Goal: Task Accomplishment & Management: Use online tool/utility

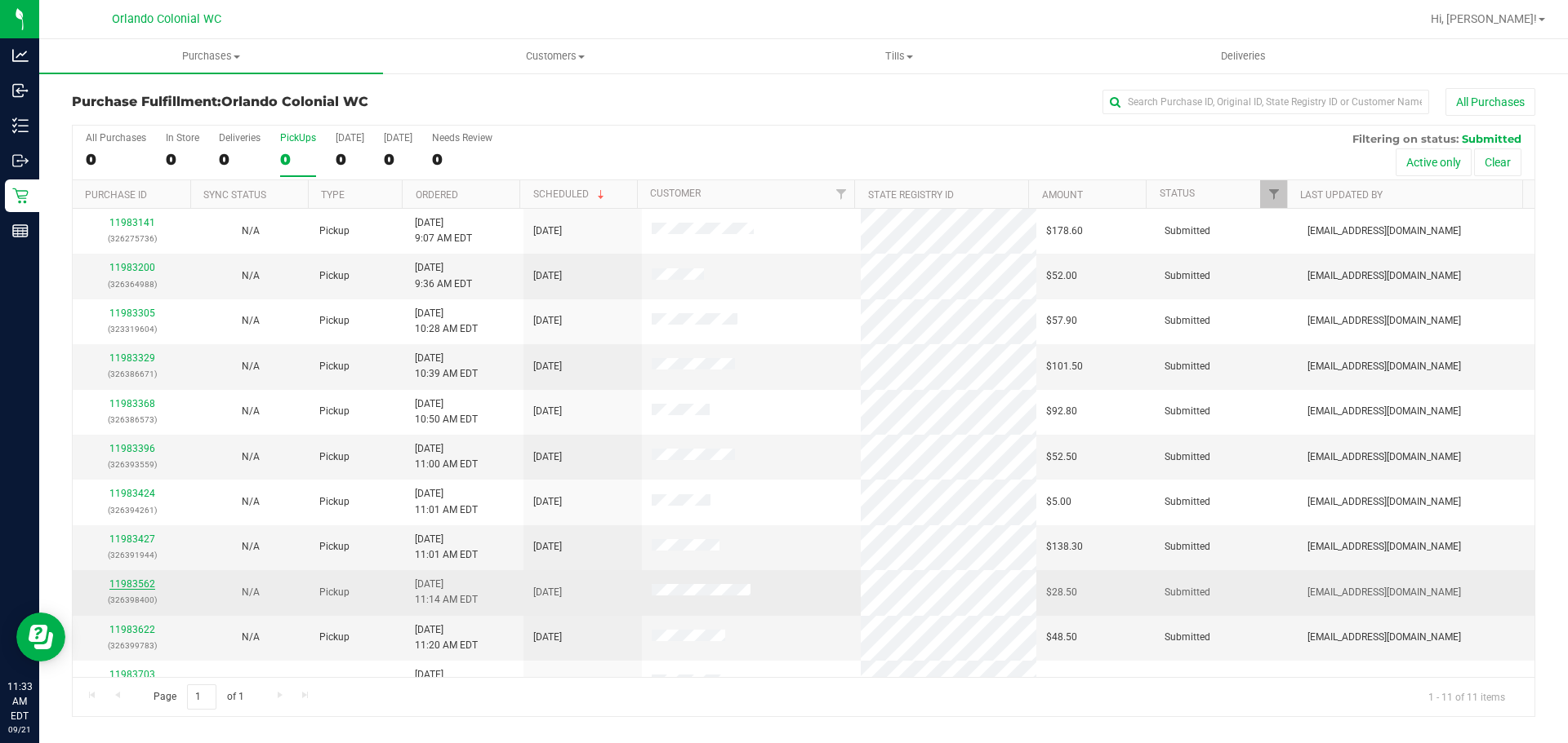
click at [127, 580] on link "11983562" at bounding box center [132, 584] width 46 height 12
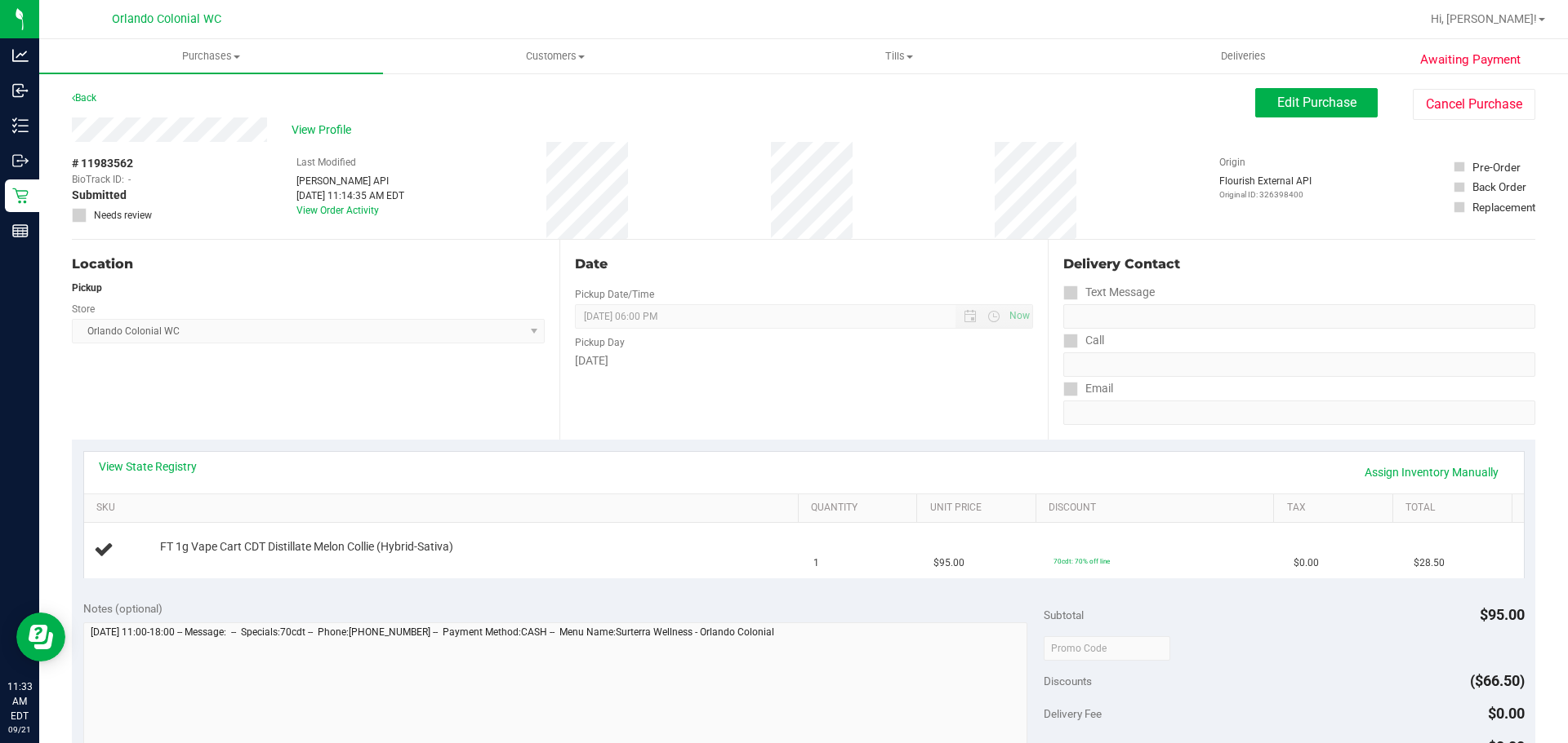
click at [400, 602] on div "Notes (optional)" at bounding box center [564, 609] width 961 height 16
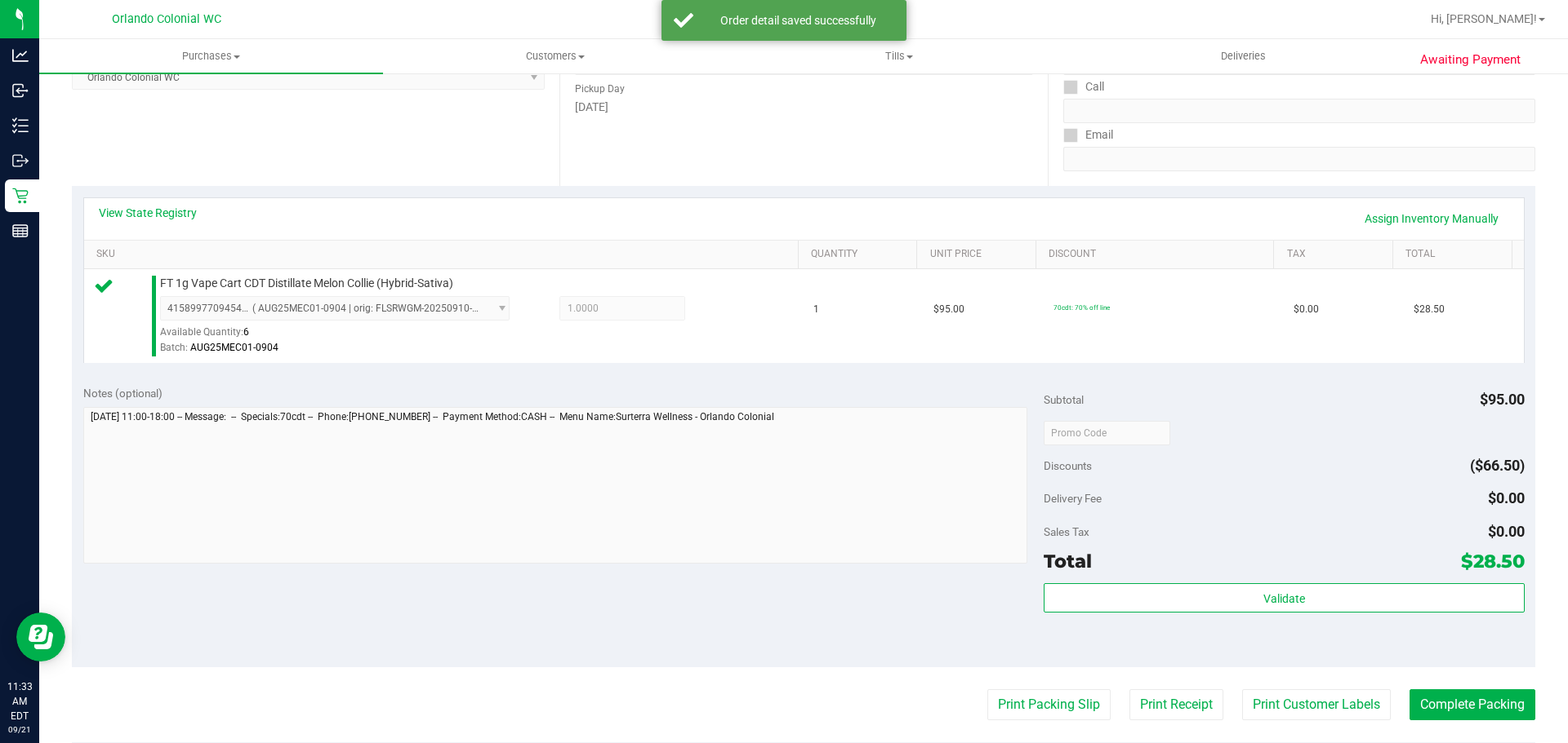
scroll to position [591, 0]
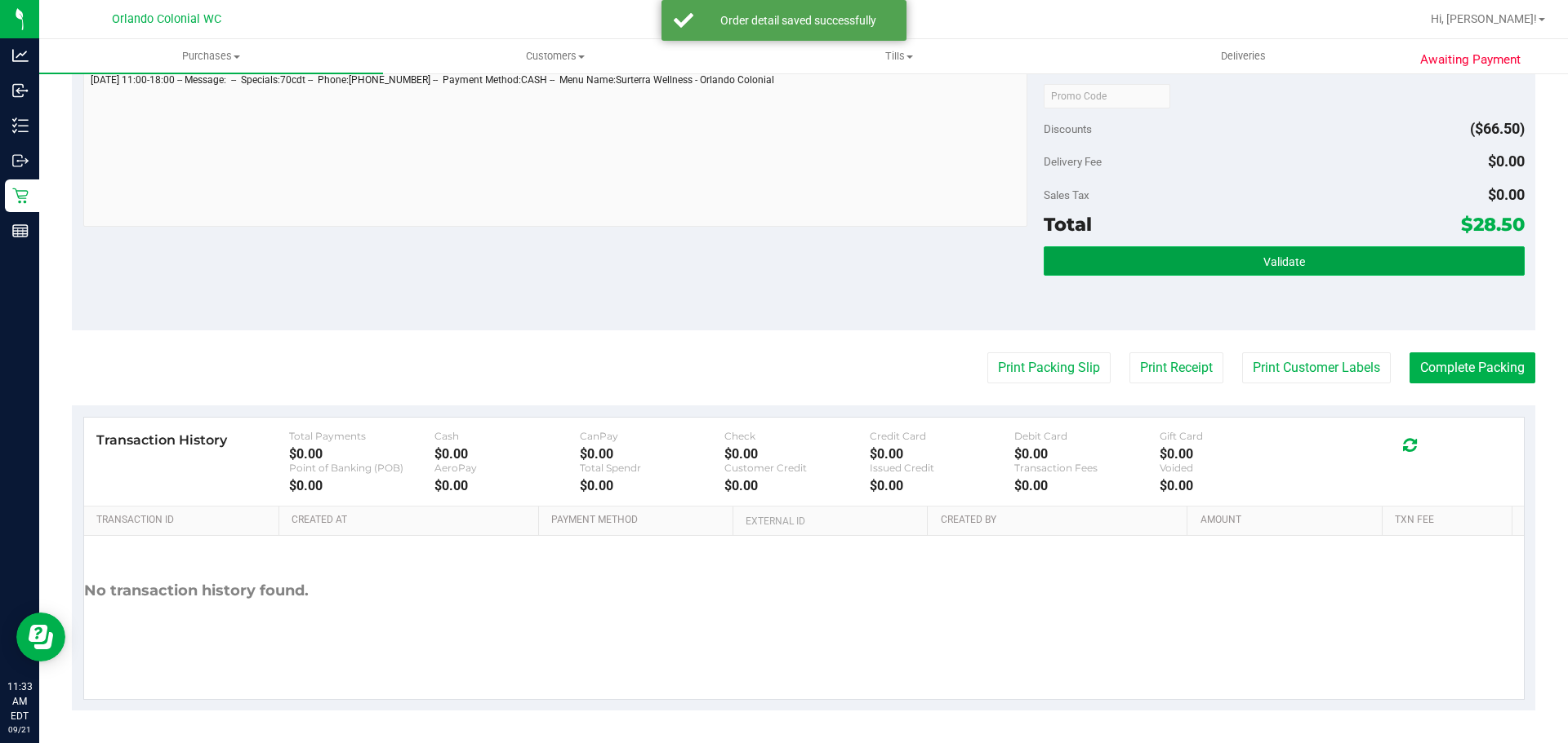
click at [1173, 249] on button "Validate" at bounding box center [1283, 261] width 480 height 30
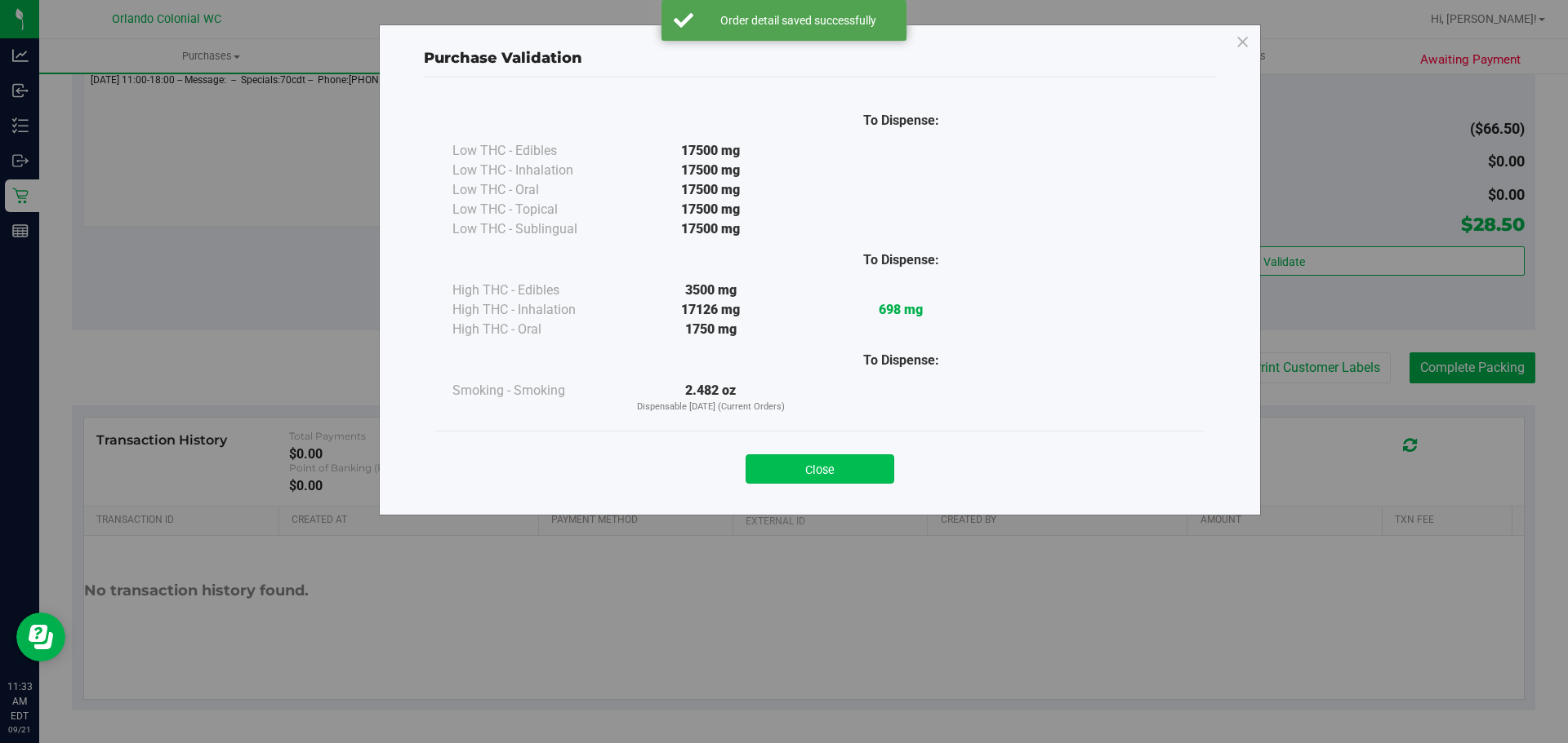
click at [874, 464] on button "Close" at bounding box center [819, 469] width 149 height 30
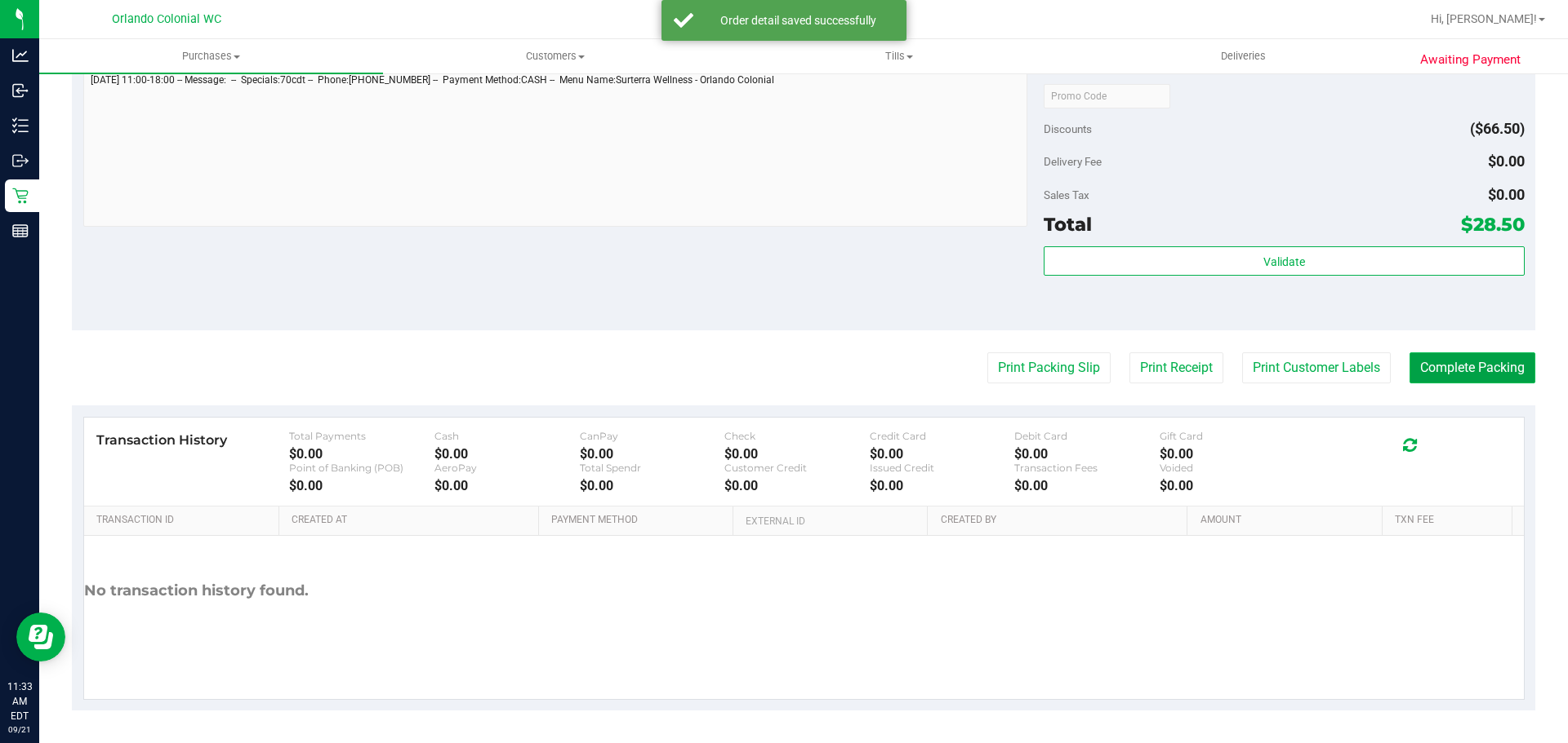
click at [1461, 362] on button "Complete Packing" at bounding box center [1473, 368] width 126 height 31
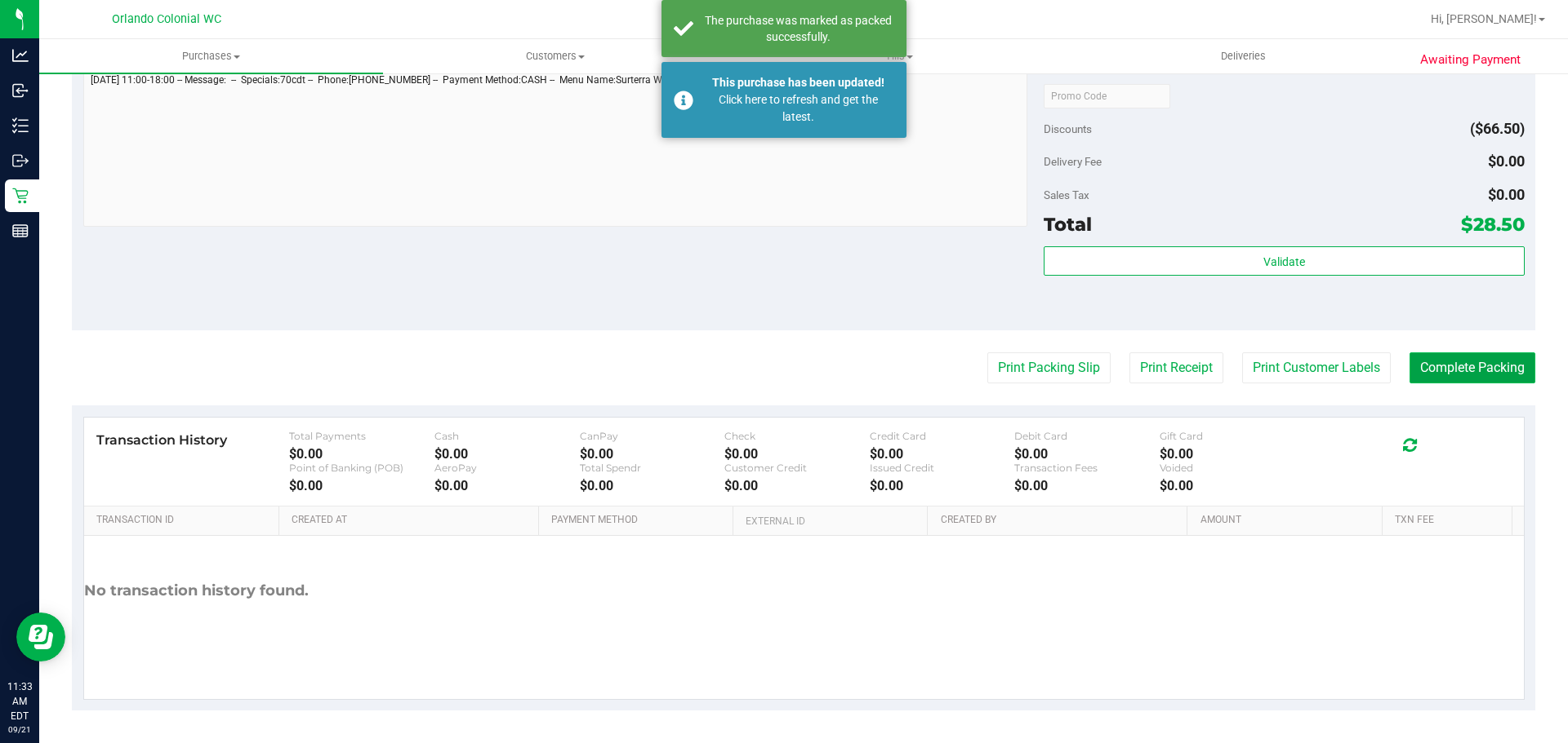
click at [1455, 370] on button "Complete Packing" at bounding box center [1473, 368] width 126 height 31
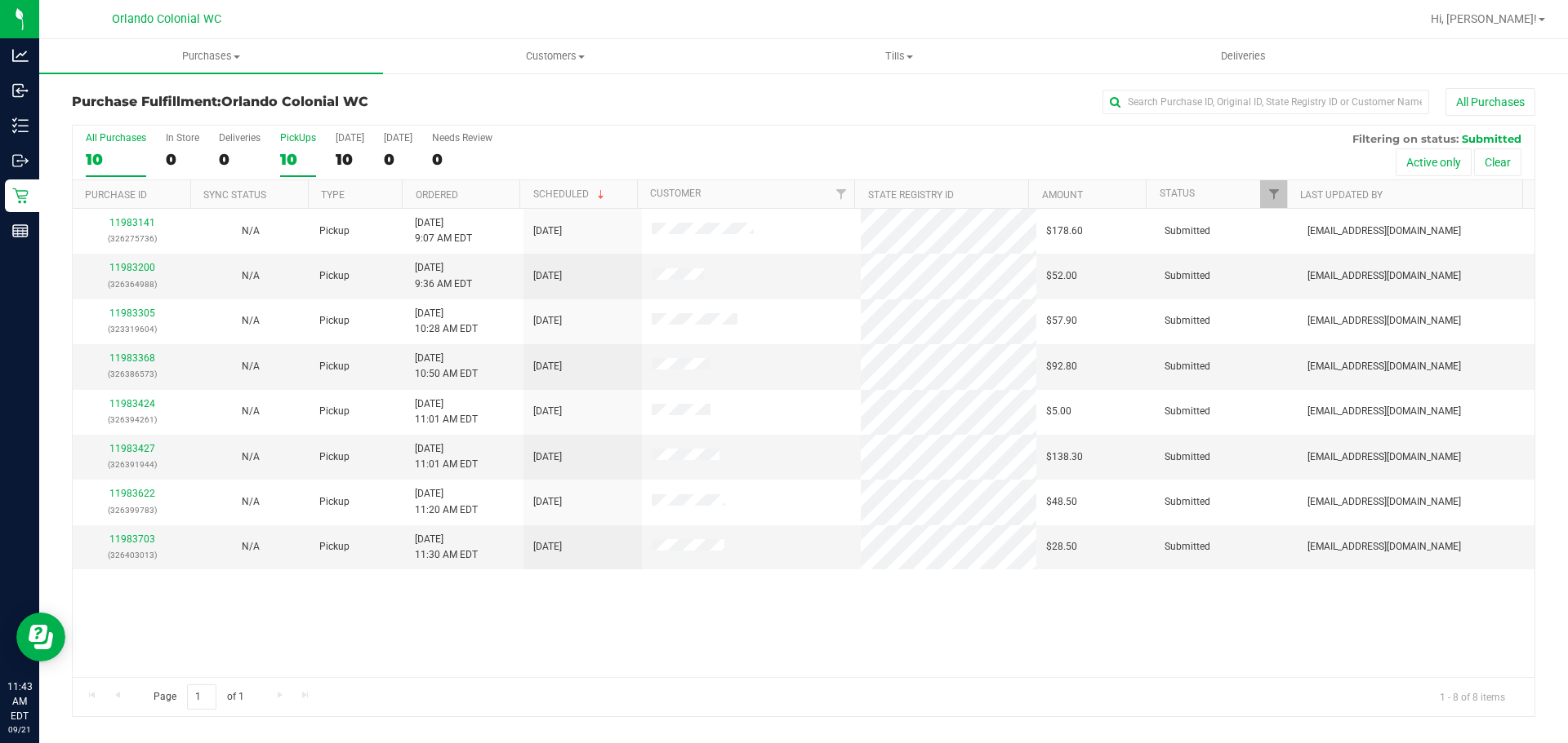
click at [289, 166] on div "10" at bounding box center [298, 159] width 36 height 19
click at [0, 0] on input "PickUps 10" at bounding box center [0, 0] width 0 height 0
